Goal: Task Accomplishment & Management: Manage account settings

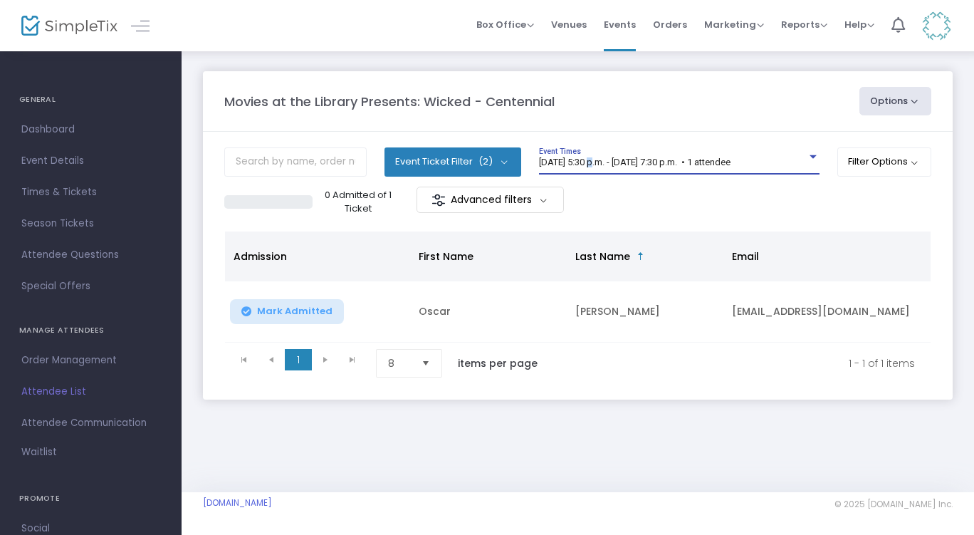
click at [594, 161] on span "[DATE] 5:30 p.m. - [DATE] 7:30 p.m. • 1 attendee" at bounding box center [634, 162] width 191 height 11
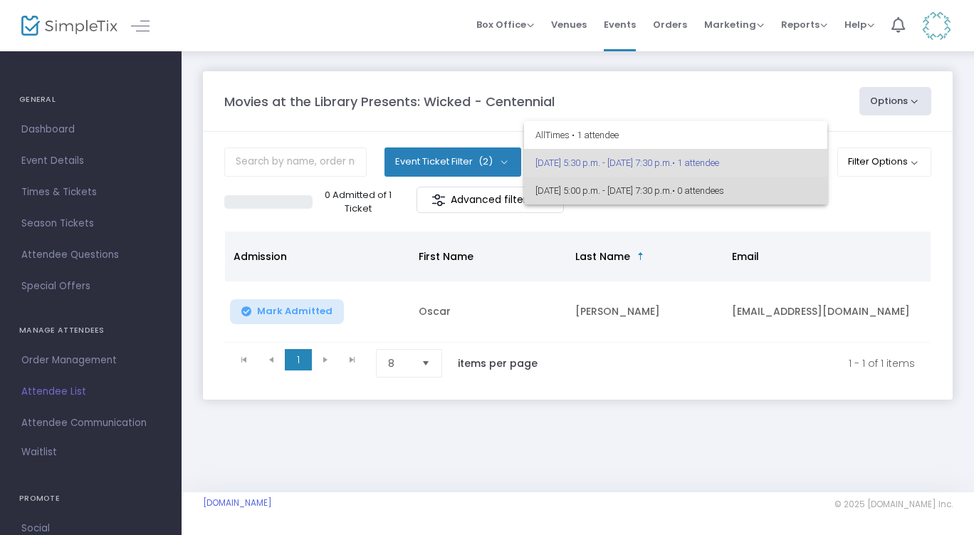
click at [584, 189] on span "[DATE] 5:00 p.m. - [DATE] 7:30 p.m. • 0 attendees" at bounding box center [675, 191] width 280 height 28
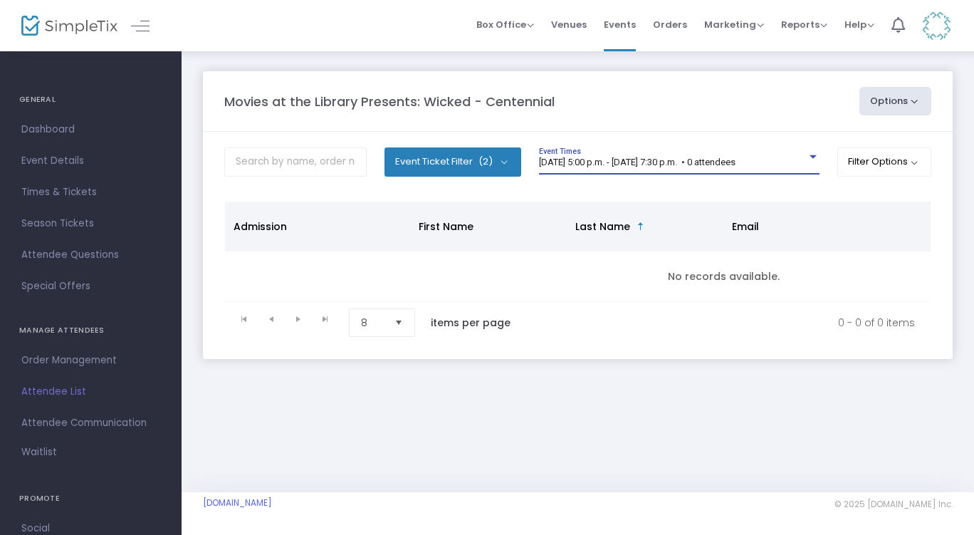
click at [597, 162] on span "[DATE] 5:00 p.m. - [DATE] 7:30 p.m. • 0 attendees" at bounding box center [637, 162] width 196 height 11
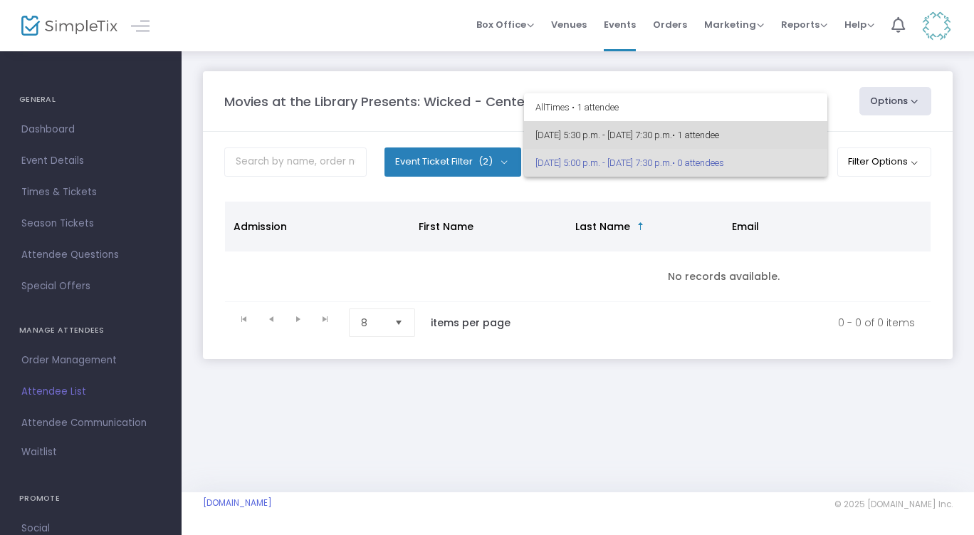
click at [590, 133] on span "[DATE] 5:30 p.m. - [DATE] 7:30 p.m. • 1 attendee" at bounding box center [675, 135] width 280 height 28
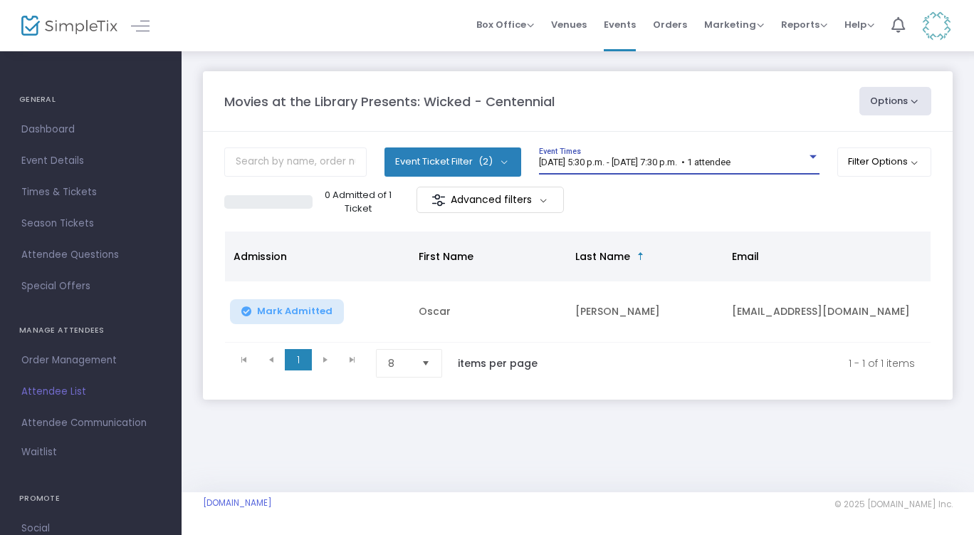
click at [677, 168] on div "[DATE] 5:30 p.m. - [DATE] 7:30 p.m. • 1 attendee Event Times" at bounding box center [679, 160] width 280 height 27
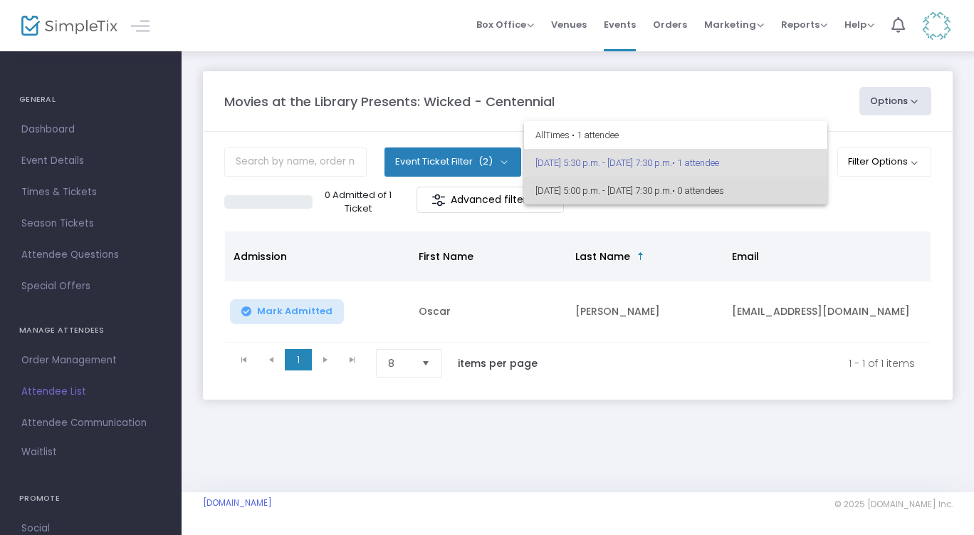
click at [698, 187] on span "[DATE] 5:00 p.m. - [DATE] 7:30 p.m. • 0 attendees" at bounding box center [675, 191] width 280 height 28
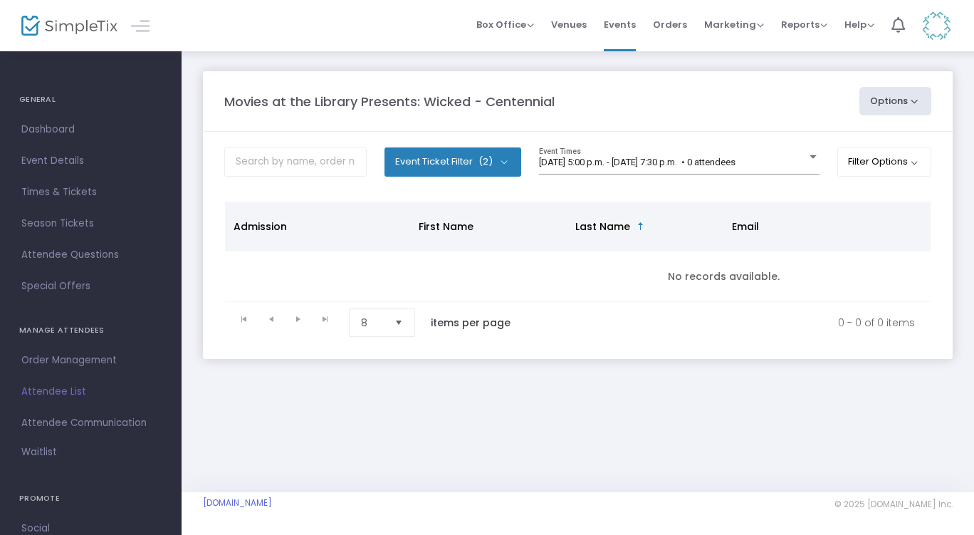
click at [56, 160] on span "Event Details" at bounding box center [90, 161] width 139 height 19
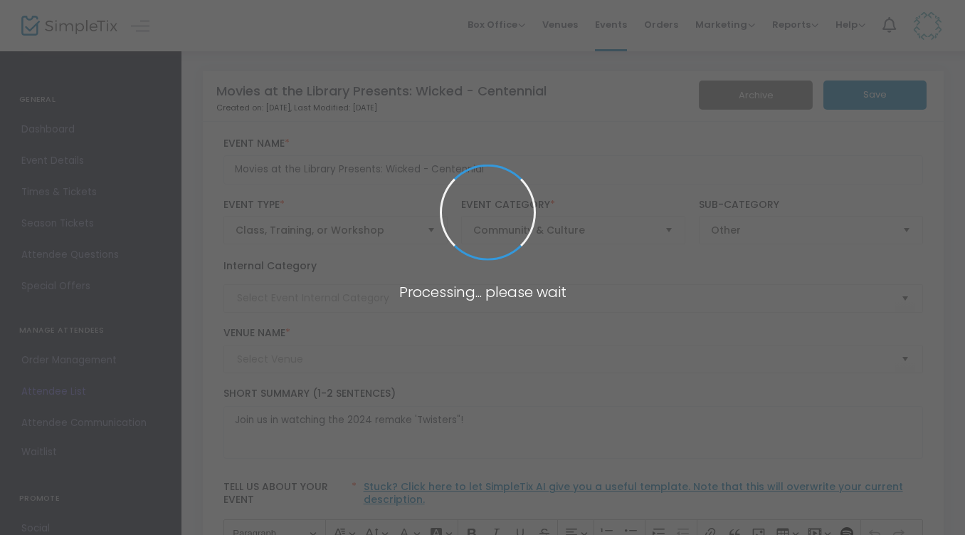
type input "Centennial Branch"
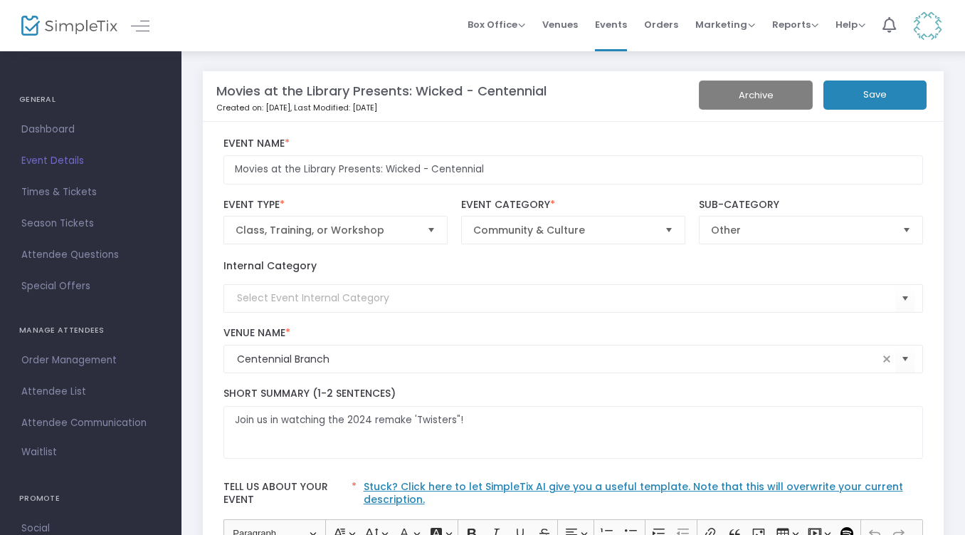
click at [59, 189] on span "Times & Tickets" at bounding box center [90, 192] width 139 height 19
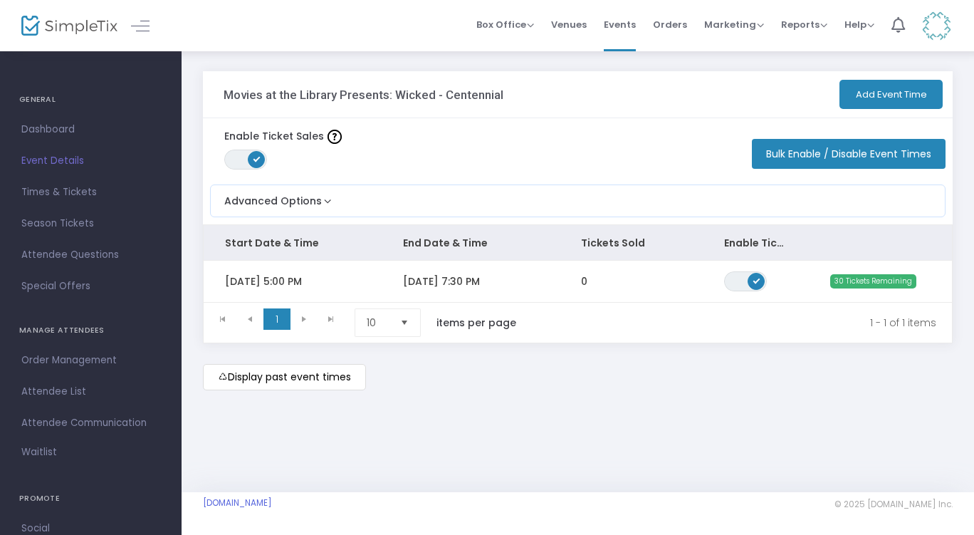
click at [883, 98] on button "Add Event Time" at bounding box center [890, 94] width 103 height 29
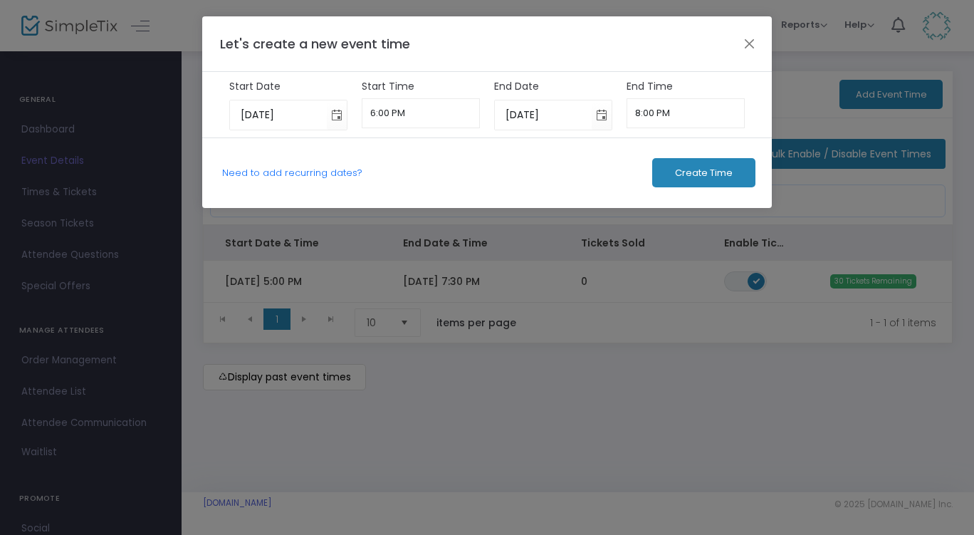
click at [750, 43] on button "Close" at bounding box center [749, 43] width 19 height 19
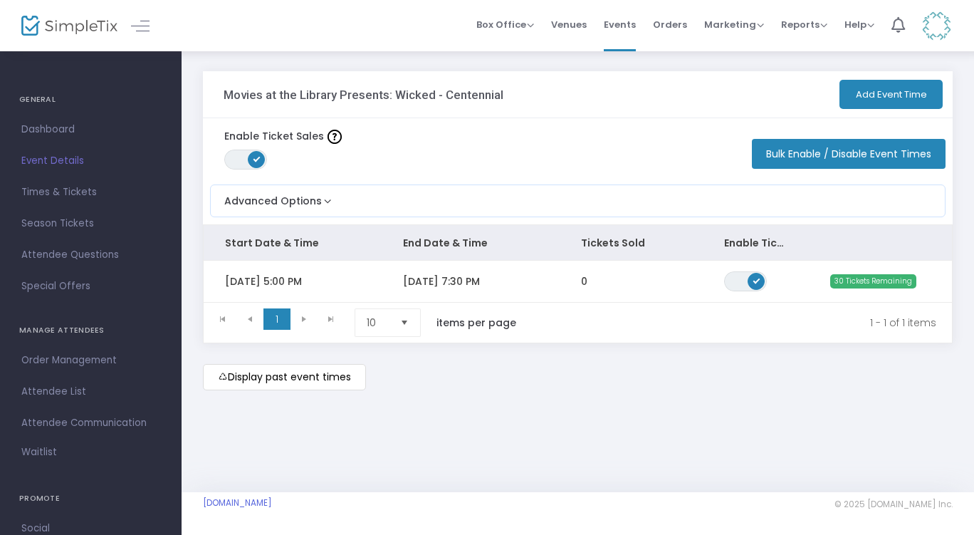
click at [855, 152] on button "Bulk Enable / Disable Event Times" at bounding box center [849, 154] width 194 height 30
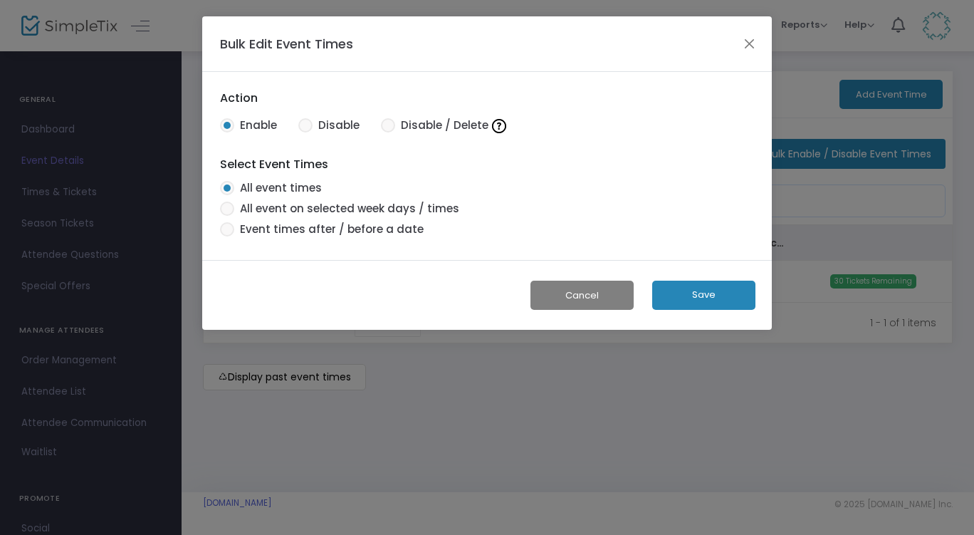
click at [751, 45] on button "Close" at bounding box center [749, 43] width 19 height 19
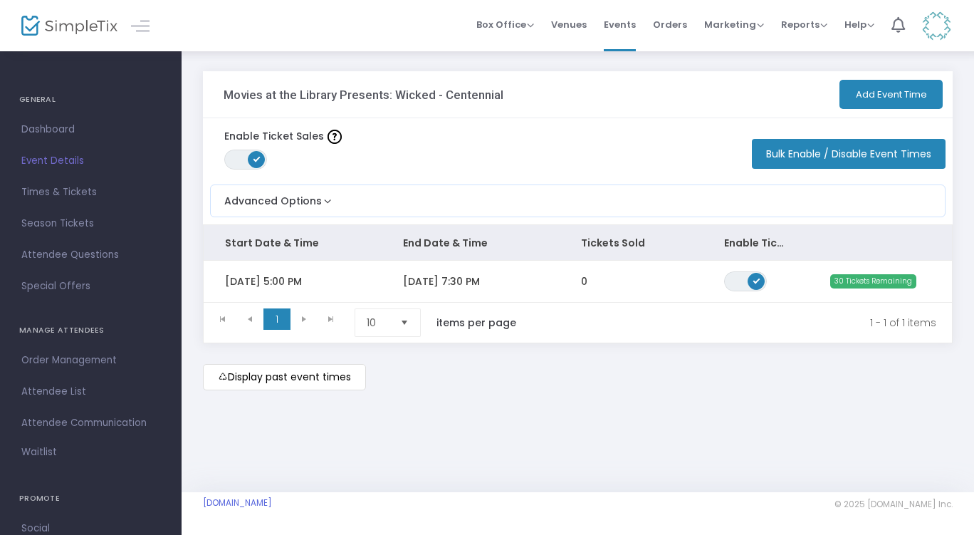
click at [305, 317] on kendo-pager-next-buttons at bounding box center [317, 322] width 54 height 28
click at [61, 122] on span "Dashboard" at bounding box center [90, 129] width 139 height 19
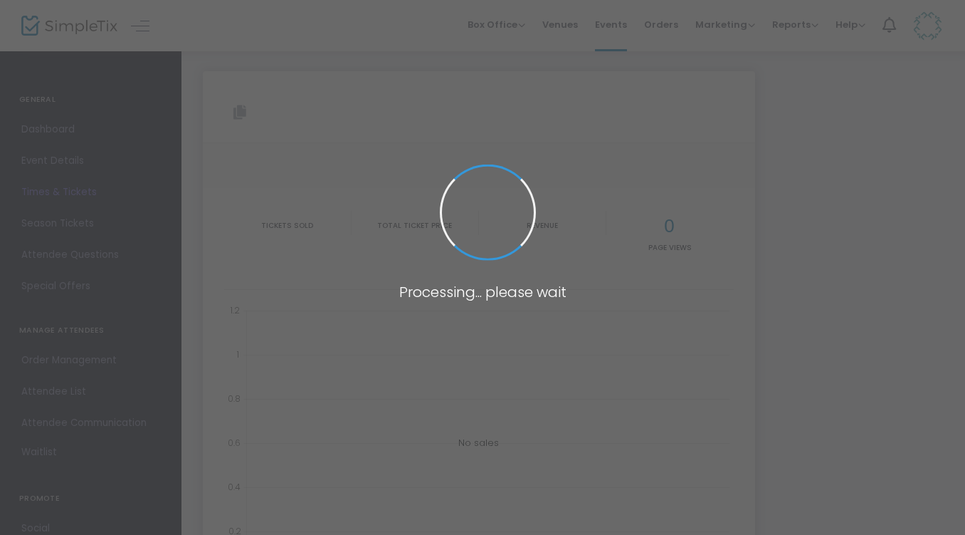
type input "[URL][DOMAIN_NAME]"
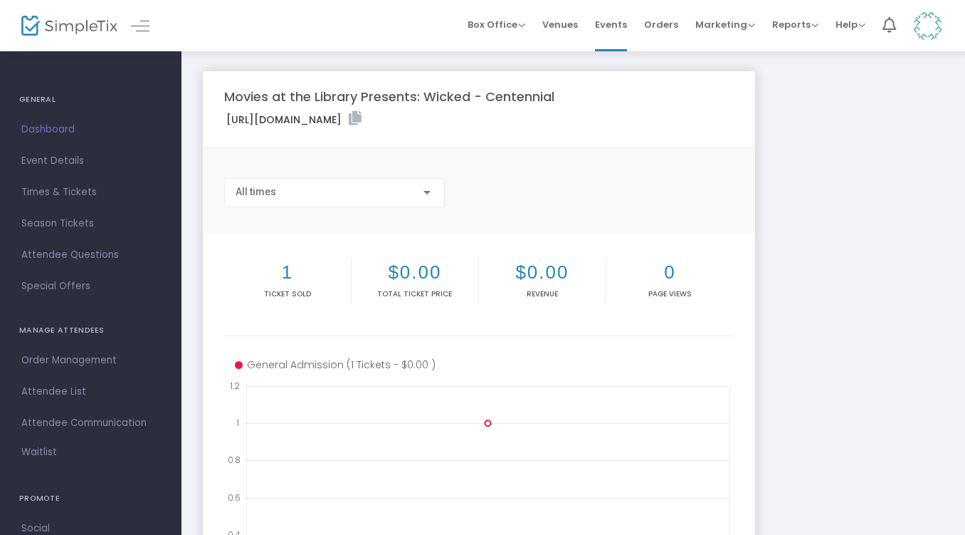
click at [244, 185] on div "All times" at bounding box center [335, 189] width 198 height 26
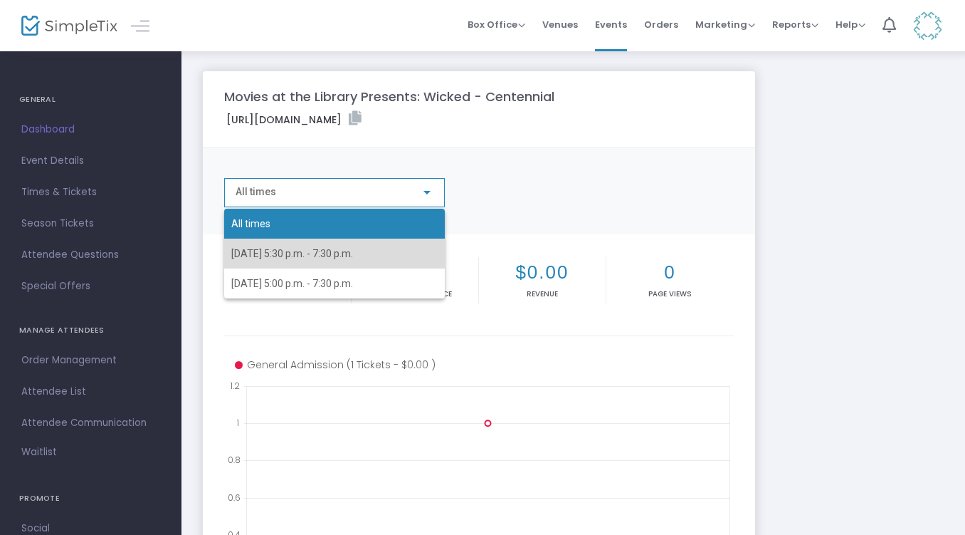
click at [353, 256] on span "[DATE] 5:30 p.m. - 7:30 p.m." at bounding box center [292, 253] width 122 height 11
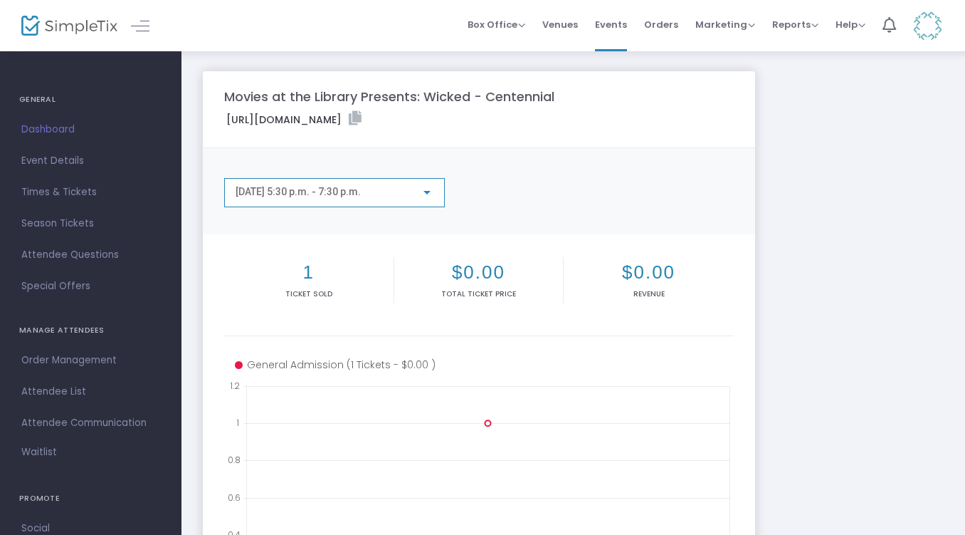
click at [347, 188] on span "[DATE] 5:30 p.m. - 7:30 p.m." at bounding box center [298, 191] width 125 height 11
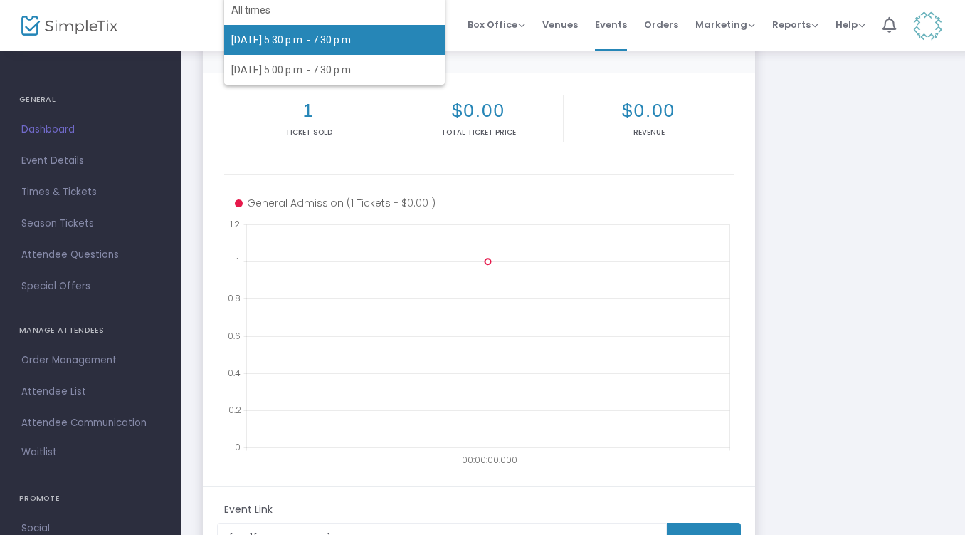
scroll to position [214, 0]
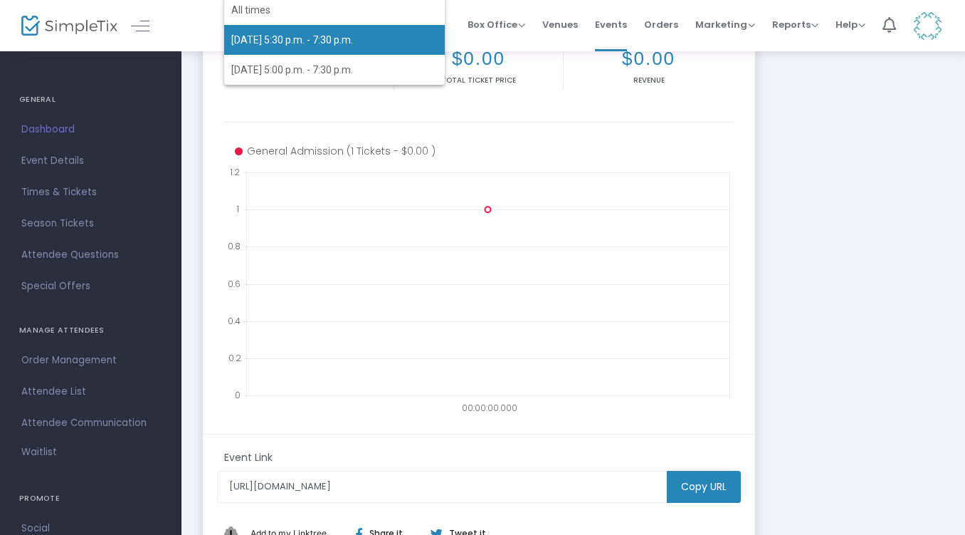
click at [52, 190] on div at bounding box center [482, 267] width 965 height 535
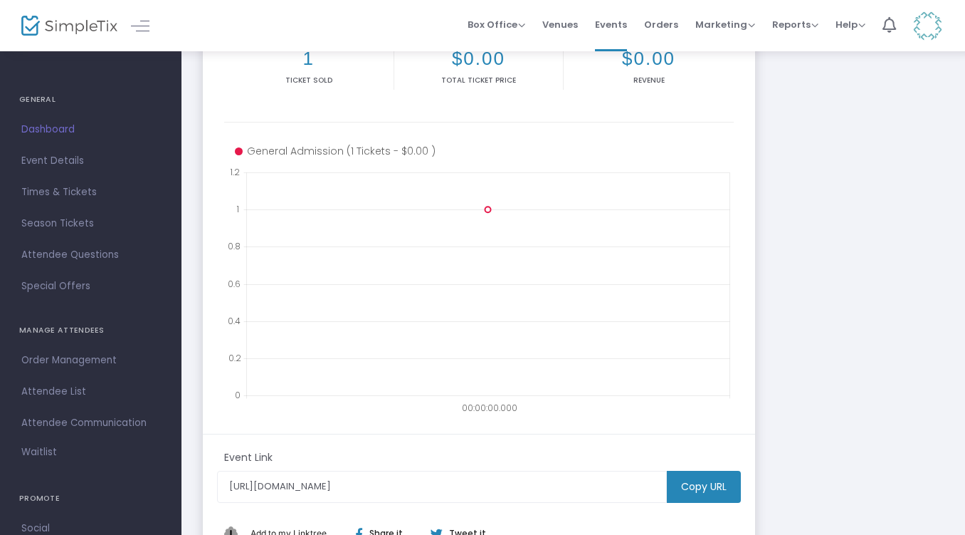
click at [85, 193] on span "Times & Tickets" at bounding box center [90, 192] width 139 height 19
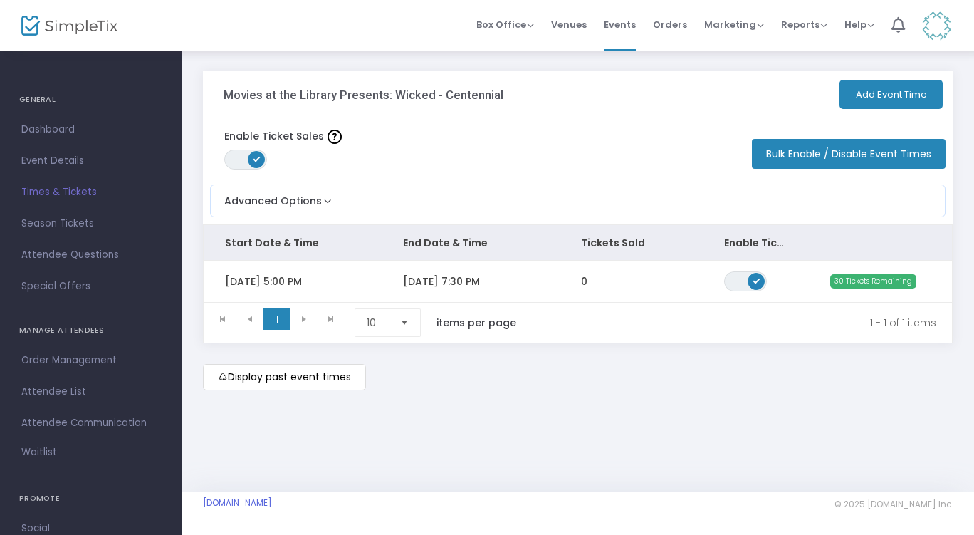
click at [301, 321] on kendo-pager-next-buttons at bounding box center [317, 322] width 54 height 28
click at [60, 157] on span "Event Details" at bounding box center [90, 161] width 139 height 19
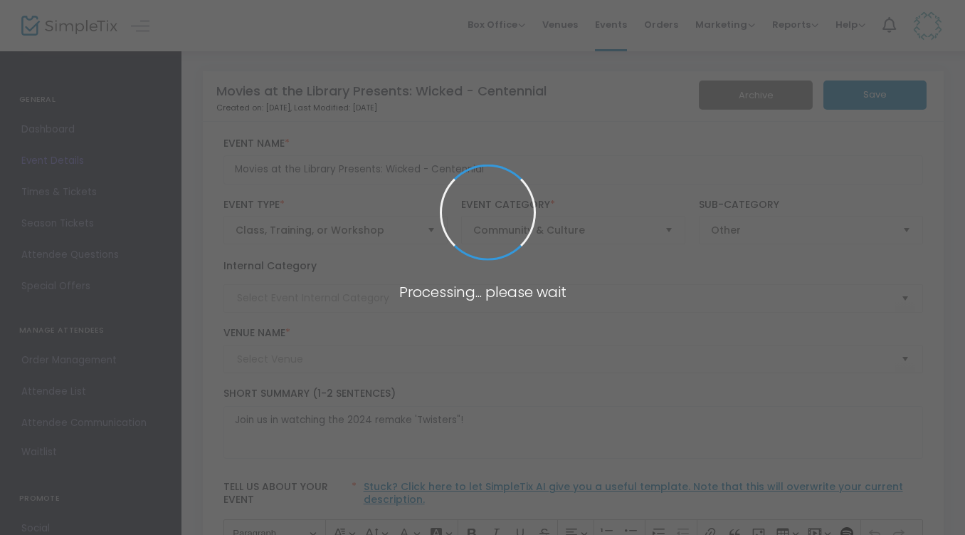
type input "Centennial Branch"
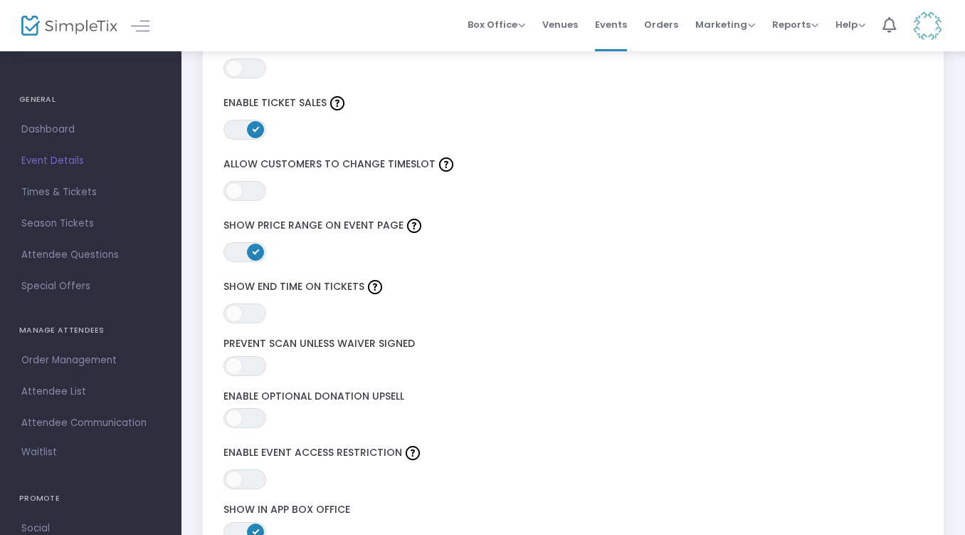
scroll to position [2226, 0]
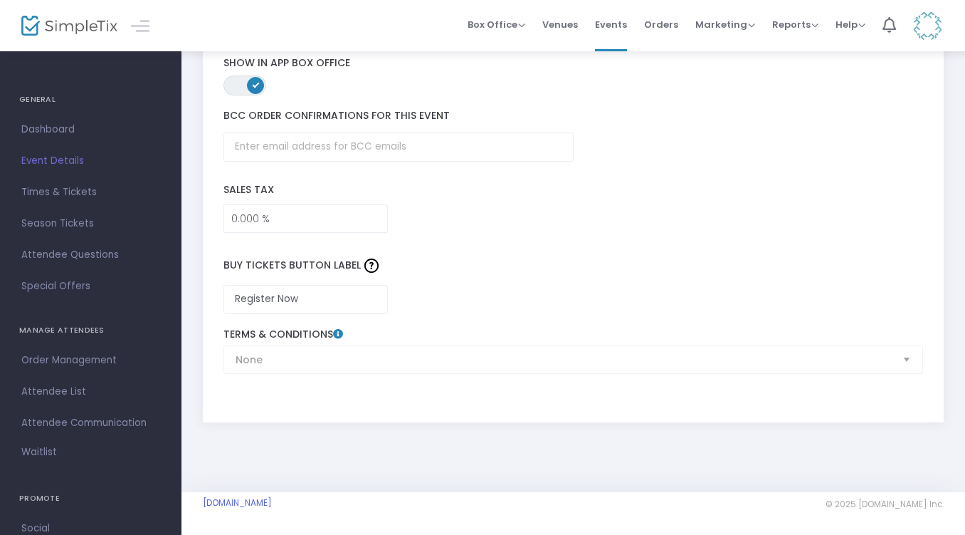
click at [33, 191] on span "Times & Tickets" at bounding box center [90, 192] width 139 height 19
